Goal: Information Seeking & Learning: Learn about a topic

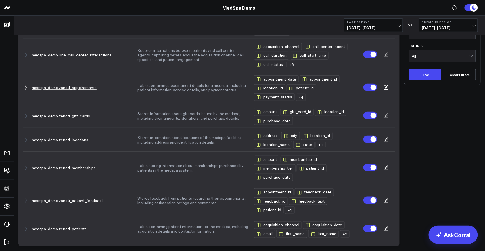
scroll to position [83, 0]
click at [26, 89] on icon "button" at bounding box center [26, 88] width 7 height 7
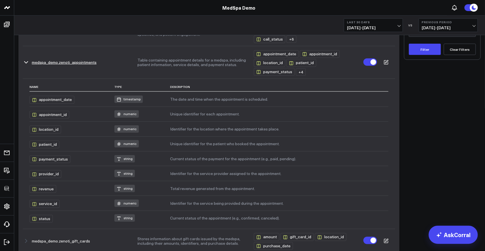
scroll to position [108, 0]
click at [151, 68] on button "Table containing appointment details for a medspa, including patient informatio…" at bounding box center [192, 63] width 111 height 9
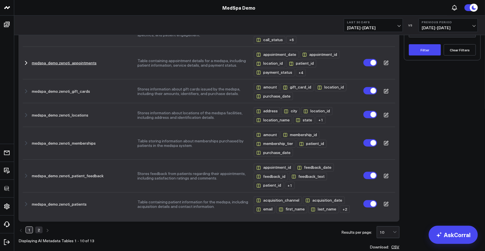
click at [161, 70] on td "Table containing appointment details for a medspa, including patient informatio…" at bounding box center [195, 63] width 116 height 33
click at [386, 66] on icon at bounding box center [386, 63] width 5 height 5
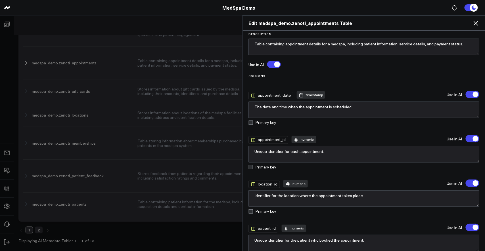
scroll to position [0, 0]
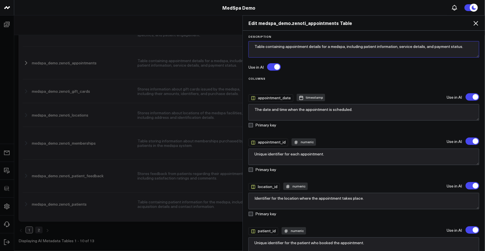
click at [386, 49] on textarea "Table containing appointment details for a medspa, including patient informatio…" at bounding box center [364, 49] width 231 height 16
click at [471, 96] on label at bounding box center [473, 96] width 14 height 7
click at [466, 97] on input "'appointment_date' will be excluded from AI searches" at bounding box center [466, 97] width 0 height 0
click at [471, 96] on label at bounding box center [473, 96] width 14 height 7
click at [466, 97] on input "'appointment_date' will be included in AI searches" at bounding box center [466, 97] width 0 height 0
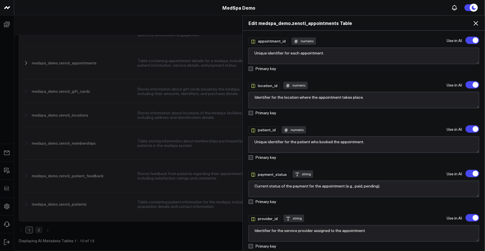
scroll to position [116, 0]
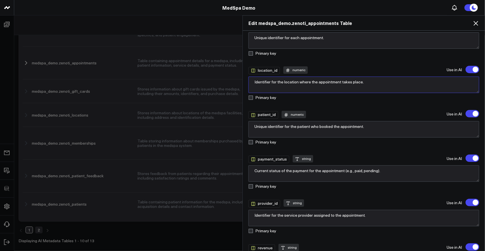
click at [372, 84] on textarea "Identifier for the location where the appointment takes place." at bounding box center [364, 85] width 231 height 16
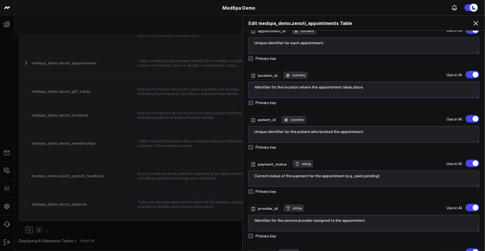
scroll to position [111, 0]
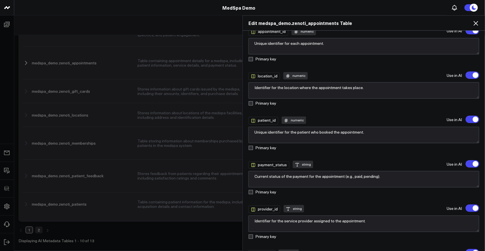
click at [478, 23] on icon at bounding box center [476, 23] width 7 height 7
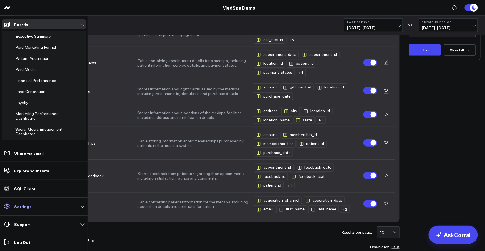
click at [29, 207] on p "Settings" at bounding box center [22, 207] width 17 height 5
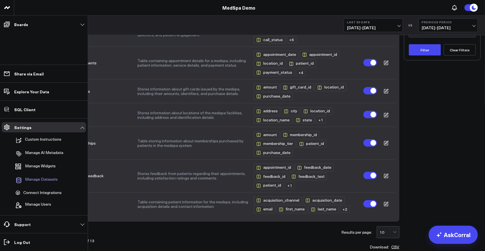
click at [39, 180] on span "Manage Datasets" at bounding box center [41, 180] width 33 height 7
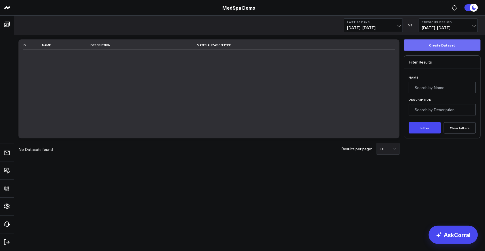
click at [422, 46] on button "Create Dataset" at bounding box center [442, 44] width 77 height 11
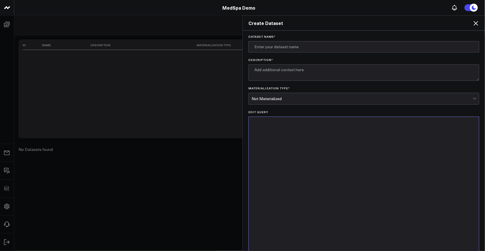
click at [478, 22] on icon at bounding box center [476, 23] width 7 height 7
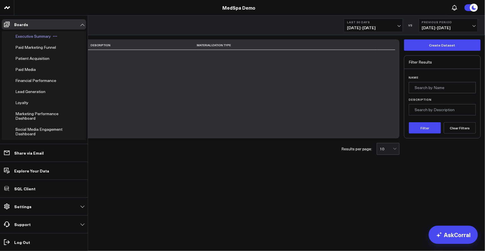
click at [27, 34] on span "Executive Summary" at bounding box center [33, 36] width 36 height 5
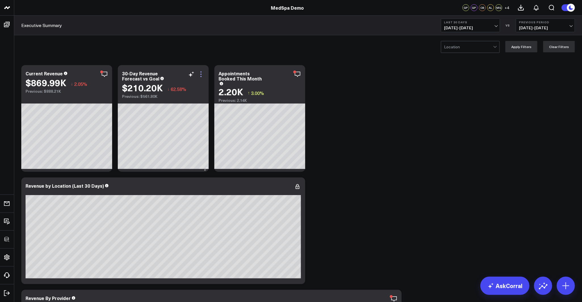
click at [201, 74] on icon at bounding box center [201, 74] width 1 height 1
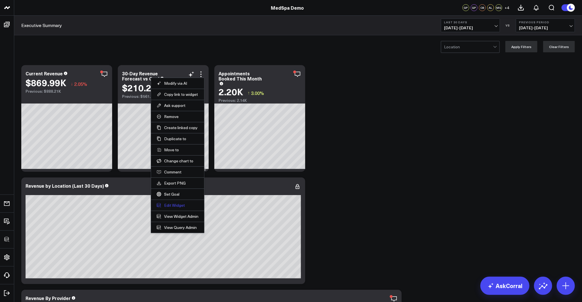
click at [179, 205] on button "Edit Widget" at bounding box center [178, 205] width 42 height 5
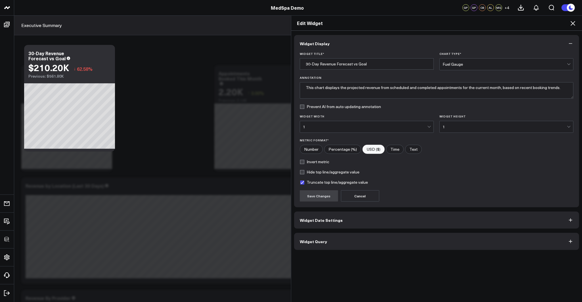
click at [327, 242] on button "Widget Query" at bounding box center [436, 241] width 285 height 17
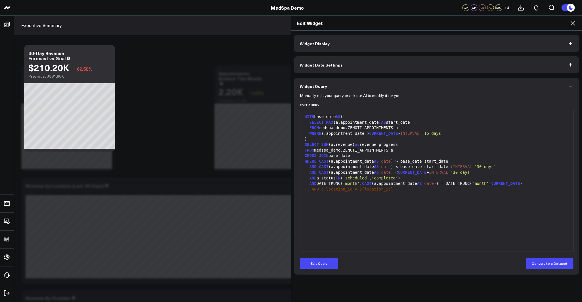
drag, startPoint x: 436, startPoint y: 200, endPoint x: 426, endPoint y: 212, distance: 16.3
click at [426, 212] on div "WITH base_date AS ( SELECT MAX (a.appointment_date) AS start_date FROM medspa_d…" at bounding box center [437, 181] width 268 height 136
click at [485, 22] on icon at bounding box center [573, 23] width 7 height 7
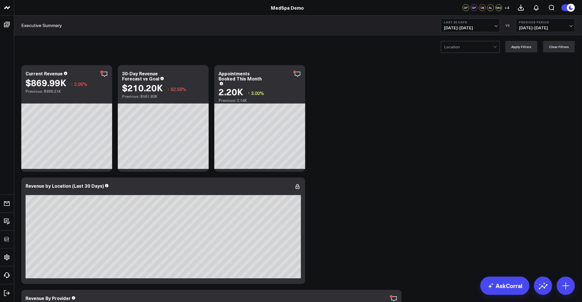
click at [468, 48] on div at bounding box center [468, 46] width 49 height 11
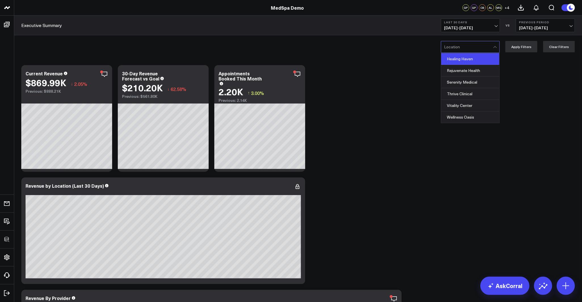
click at [468, 60] on div "Healing Haven" at bounding box center [470, 59] width 58 height 12
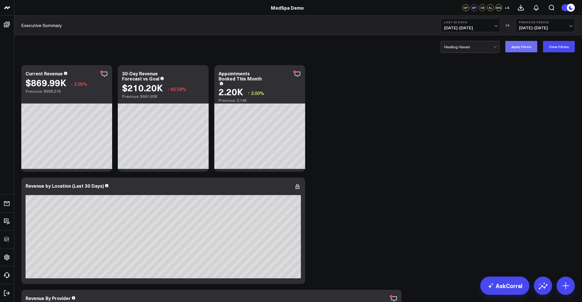
click at [485, 45] on button "Apply Filters" at bounding box center [522, 46] width 32 height 11
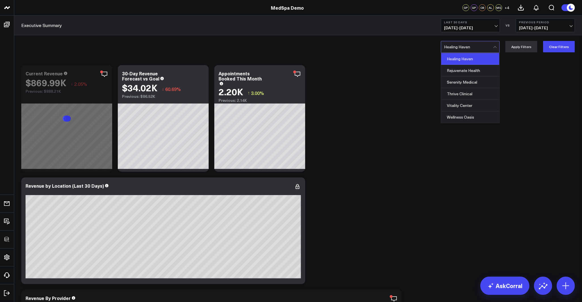
click at [475, 44] on div at bounding box center [468, 46] width 49 height 11
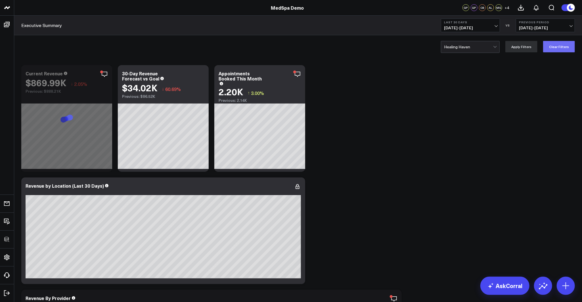
click at [485, 44] on button "Clear Filters" at bounding box center [559, 46] width 32 height 11
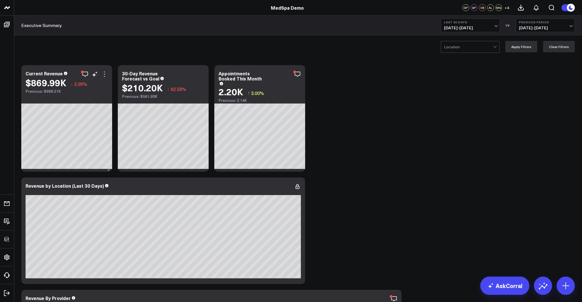
click at [104, 75] on icon at bounding box center [104, 74] width 7 height 7
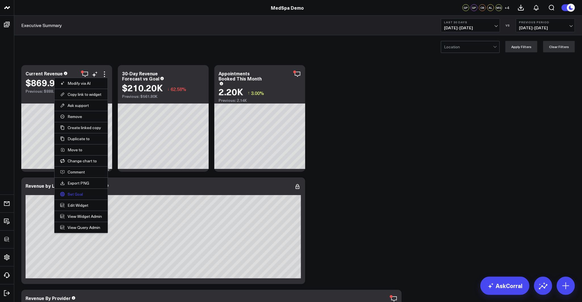
click at [75, 193] on link "Set Goal" at bounding box center [81, 193] width 42 height 5
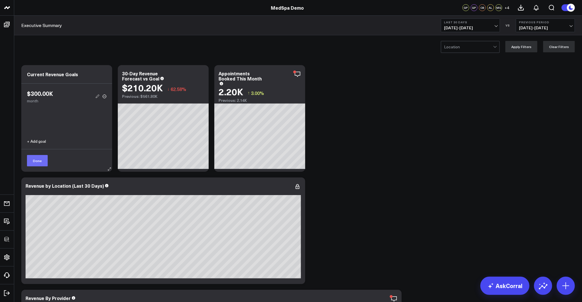
click at [43, 161] on button "Done" at bounding box center [37, 160] width 21 height 11
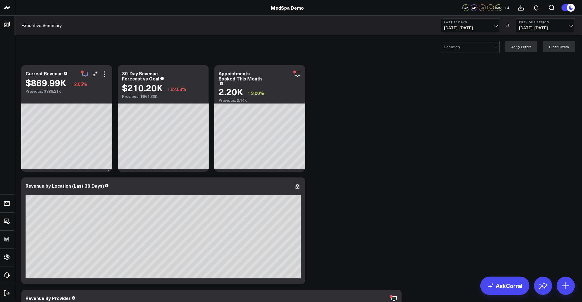
click at [85, 74] on icon "button" at bounding box center [85, 74] width 7 height 7
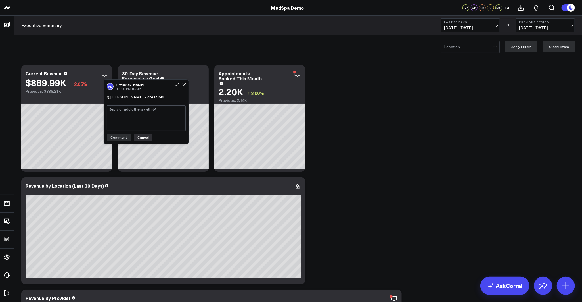
click at [137, 137] on button "Cancel" at bounding box center [143, 137] width 19 height 7
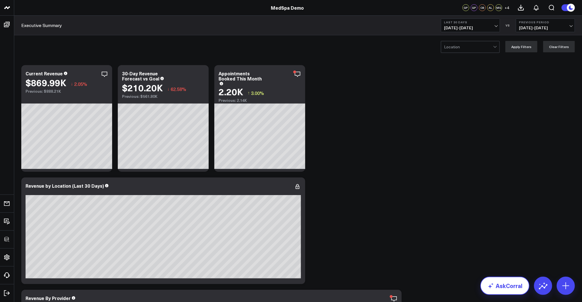
click at [485, 251] on link "AskCorral" at bounding box center [505, 285] width 49 height 18
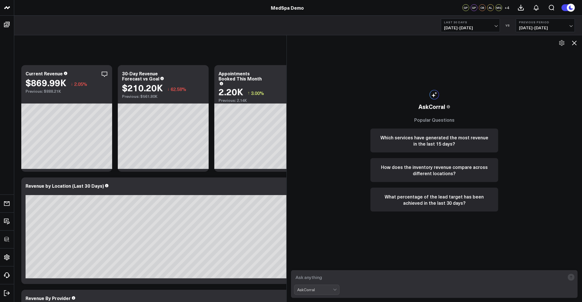
click at [339, 251] on textarea at bounding box center [429, 277] width 271 height 10
type textarea "what are my best performing services?"
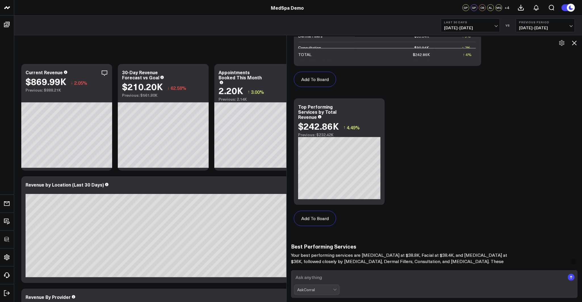
scroll to position [417, 0]
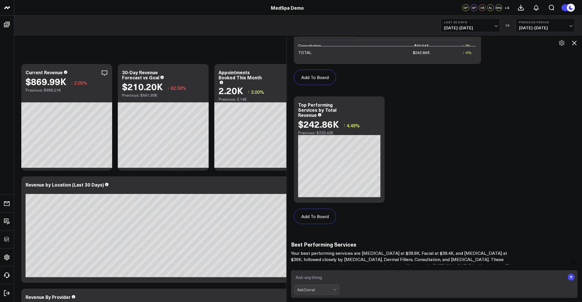
click at [366, 251] on textarea at bounding box center [429, 277] width 271 height 10
type textarea "what is my aov for each of these?"
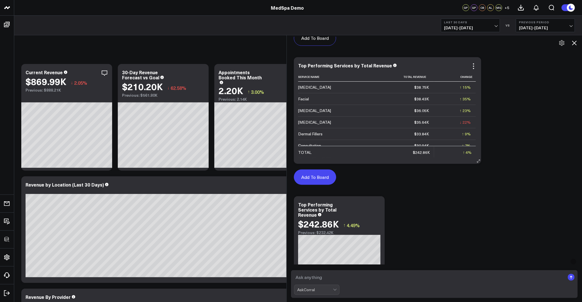
scroll to position [313, 0]
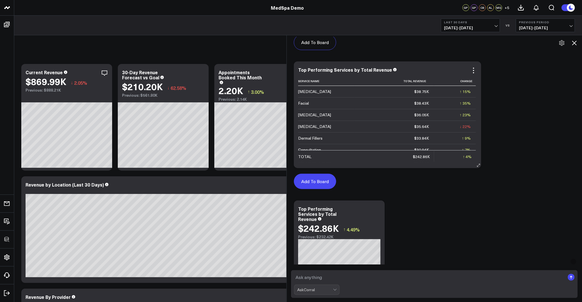
click at [324, 179] on button "Add To Board" at bounding box center [315, 181] width 42 height 15
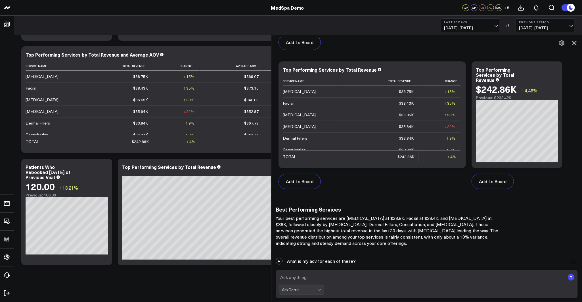
scroll to position [108, 0]
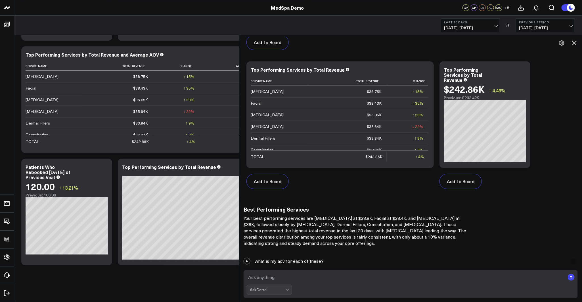
drag, startPoint x: 287, startPoint y: 130, endPoint x: 240, endPoint y: 126, distance: 47.5
click at [240, 126] on div at bounding box center [239, 168] width 3 height 267
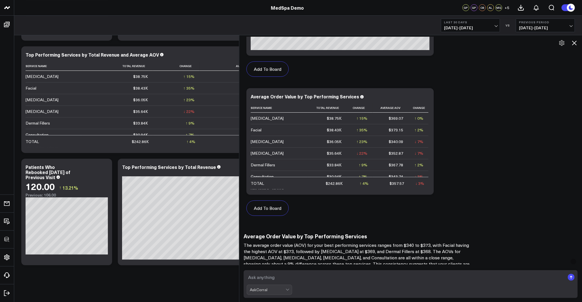
scroll to position [816, 0]
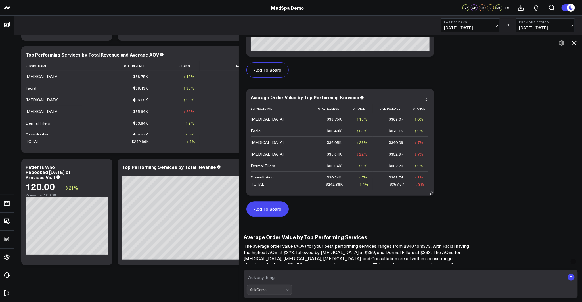
click at [264, 211] on button "Add To Board" at bounding box center [268, 208] width 42 height 15
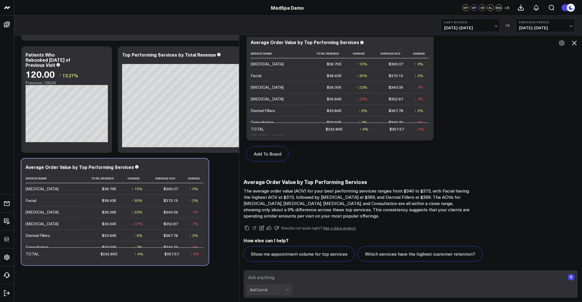
scroll to position [891, 0]
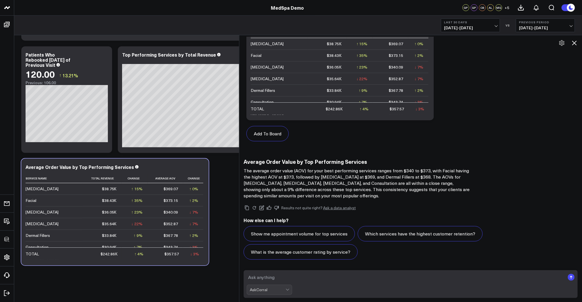
click at [485, 43] on icon at bounding box center [574, 42] width 7 height 7
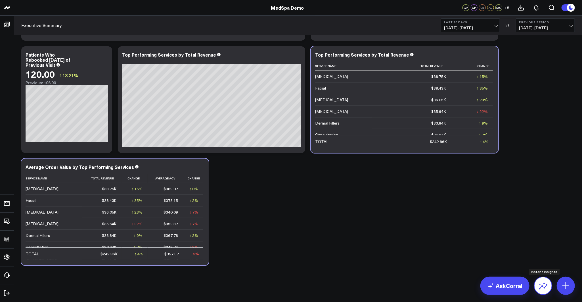
click at [485, 251] on icon at bounding box center [543, 285] width 9 height 9
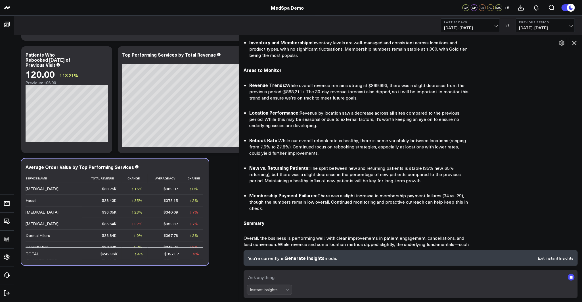
scroll to position [237, 0]
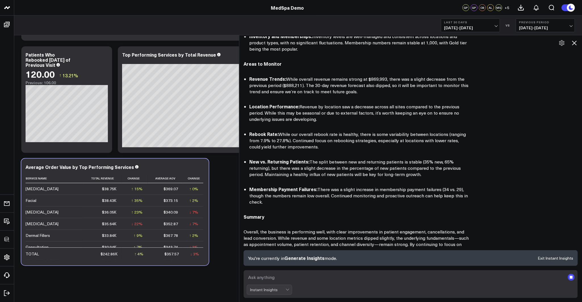
click at [485, 43] on icon at bounding box center [574, 43] width 5 height 5
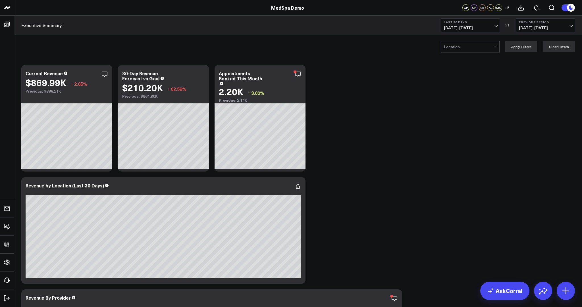
scroll to position [249, 0]
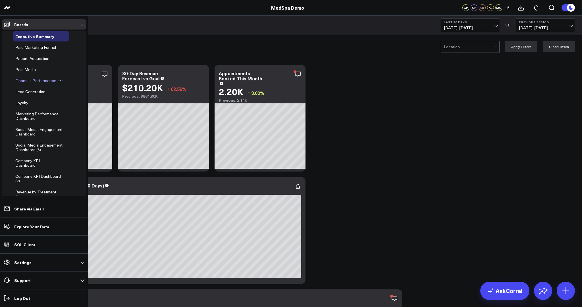
click at [30, 79] on span "Financial Performance" at bounding box center [35, 80] width 41 height 5
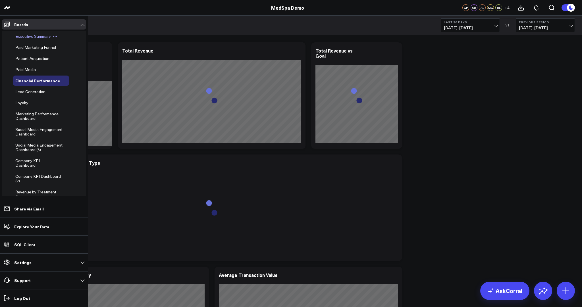
click at [27, 37] on span "Executive Summary" at bounding box center [33, 36] width 36 height 5
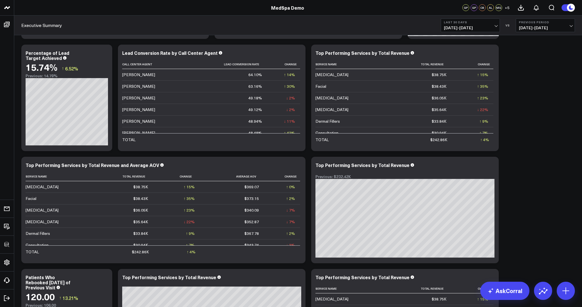
scroll to position [1299, 0]
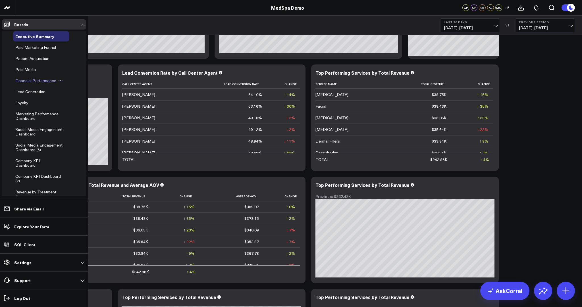
click at [29, 81] on span "Financial Performance" at bounding box center [35, 80] width 41 height 5
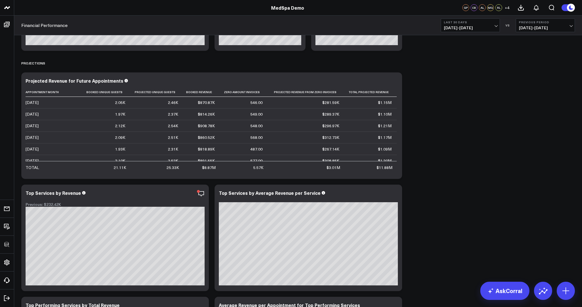
scroll to position [416, 0]
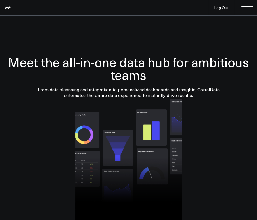
click at [249, 7] on span at bounding box center [248, 7] width 9 height 1
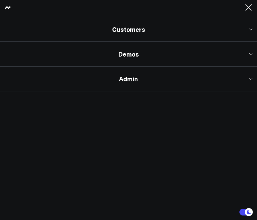
click at [124, 31] on link "Customers" at bounding box center [128, 29] width 257 height 25
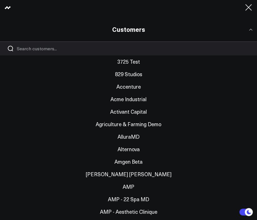
click at [85, 49] on input "Search customers input" at bounding box center [133, 48] width 233 height 6
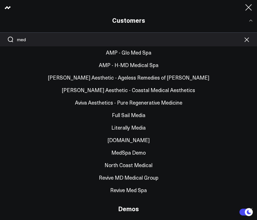
scroll to position [9, 0]
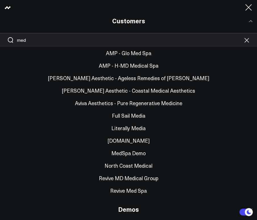
type input "med"
click at [121, 153] on link "MedSpa Demo" at bounding box center [128, 153] width 257 height 12
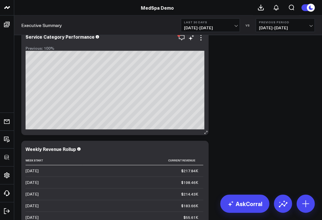
scroll to position [351, 0]
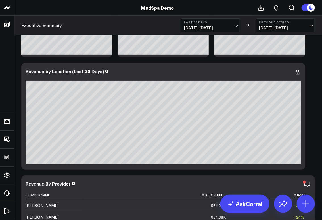
scroll to position [0, 0]
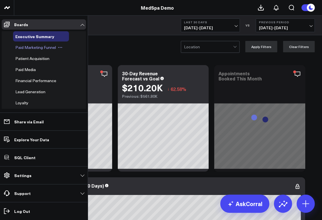
click at [25, 49] on span "Paid Marketing Funnel" at bounding box center [35, 47] width 41 height 5
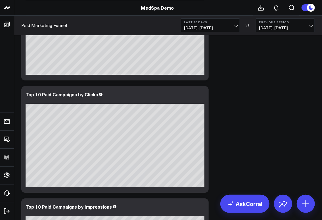
scroll to position [634, 0]
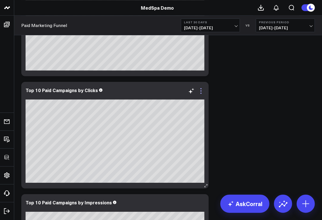
click at [202, 90] on icon at bounding box center [201, 90] width 7 height 7
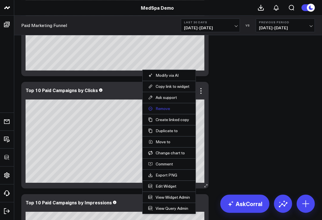
click at [163, 109] on button "Remove" at bounding box center [169, 108] width 42 height 5
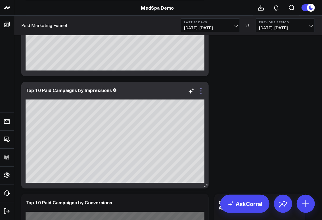
click at [200, 91] on icon at bounding box center [201, 90] width 7 height 7
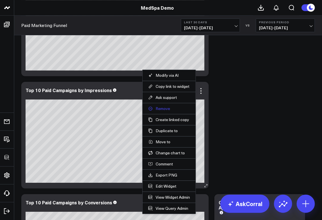
click at [161, 108] on button "Remove" at bounding box center [169, 108] width 42 height 5
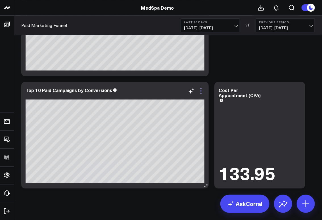
click at [200, 90] on icon at bounding box center [201, 90] width 7 height 7
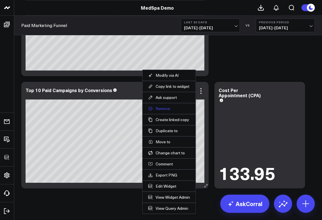
click at [160, 108] on button "Remove" at bounding box center [169, 108] width 42 height 5
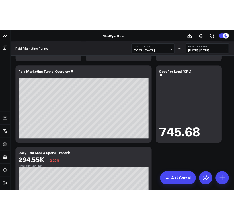
scroll to position [0, 0]
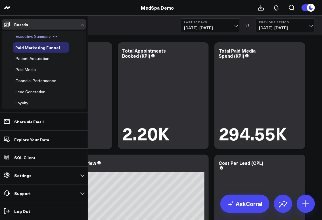
click at [23, 36] on span "Executive Summary" at bounding box center [33, 36] width 36 height 5
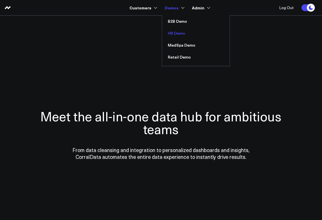
click at [176, 33] on link "HR Demo" at bounding box center [196, 33] width 68 height 12
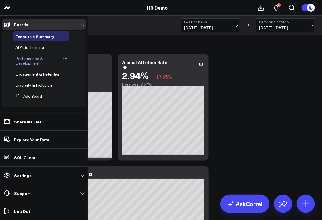
click at [22, 62] on span "Performance & Development" at bounding box center [29, 61] width 28 height 10
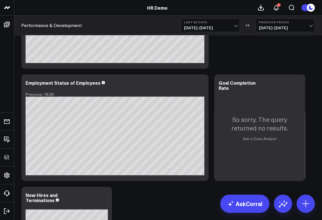
scroll to position [70, 0]
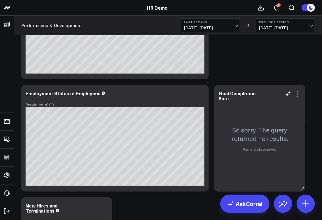
click at [298, 93] on icon at bounding box center [297, 94] width 7 height 7
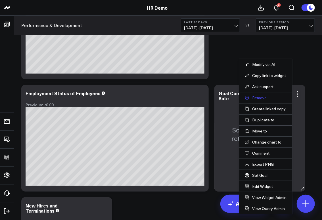
click at [257, 96] on button "Remove" at bounding box center [266, 97] width 42 height 5
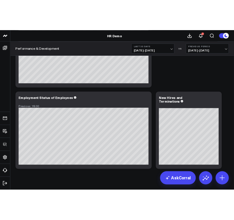
scroll to position [0, 0]
